Goal: Navigation & Orientation: Find specific page/section

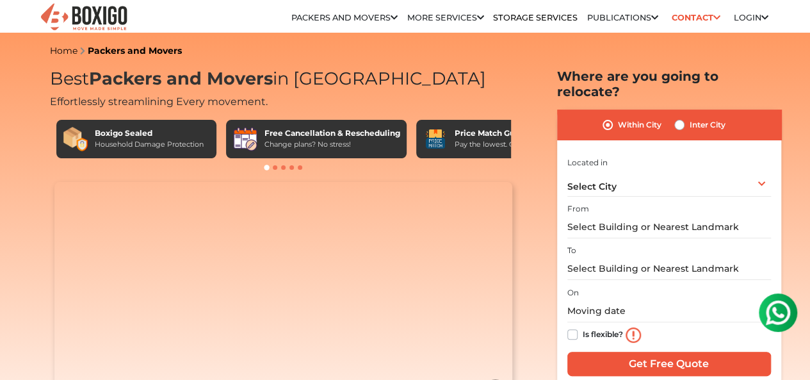
drag, startPoint x: 812, startPoint y: 25, endPoint x: 819, endPoint y: 2, distance: 24.1
click at [104, 8] on img at bounding box center [84, 17] width 90 height 31
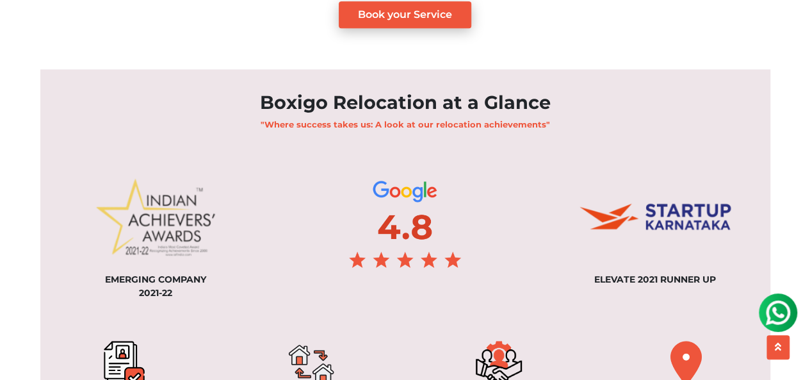
scroll to position [1014, 0]
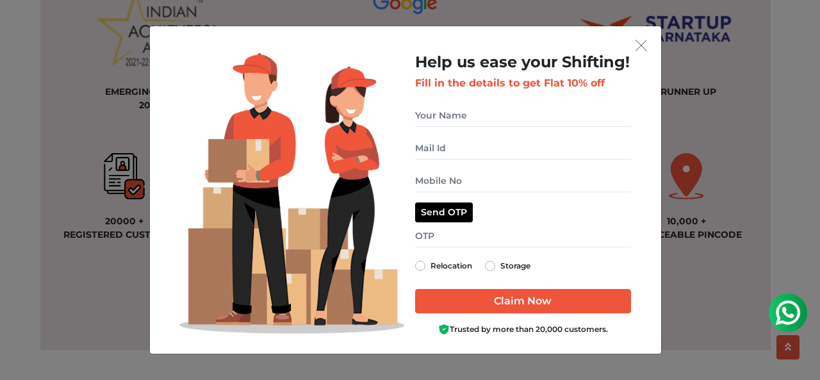
drag, startPoint x: 817, startPoint y: 15, endPoint x: 746, endPoint y: 160, distance: 161.0
click at [638, 42] on img "get free quote dialog" at bounding box center [641, 46] width 12 height 12
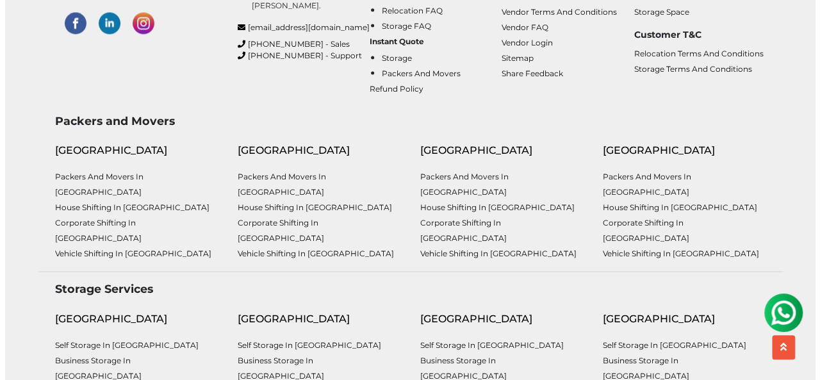
scroll to position [3415, 0]
